Goal: Transaction & Acquisition: Purchase product/service

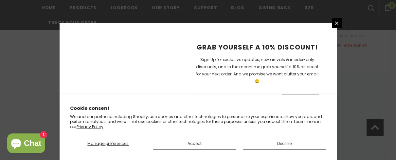
scroll to position [1202, 0]
